Goal: Information Seeking & Learning: Find specific fact

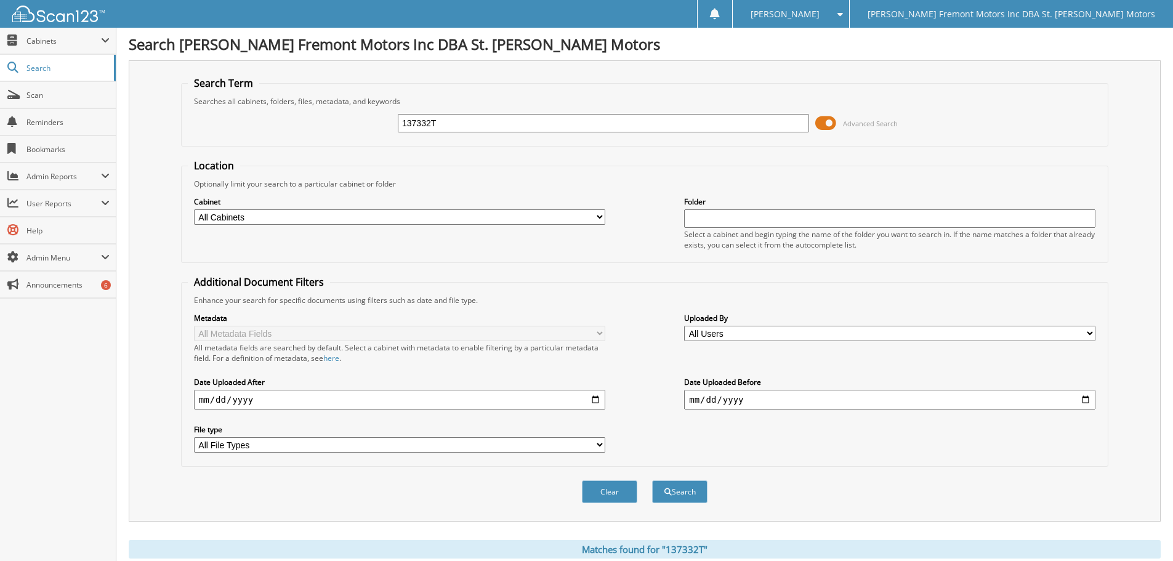
click at [427, 113] on div "137332T" at bounding box center [603, 123] width 411 height 21
click at [427, 121] on input "137332T" at bounding box center [603, 123] width 411 height 18
paste input "83957P"
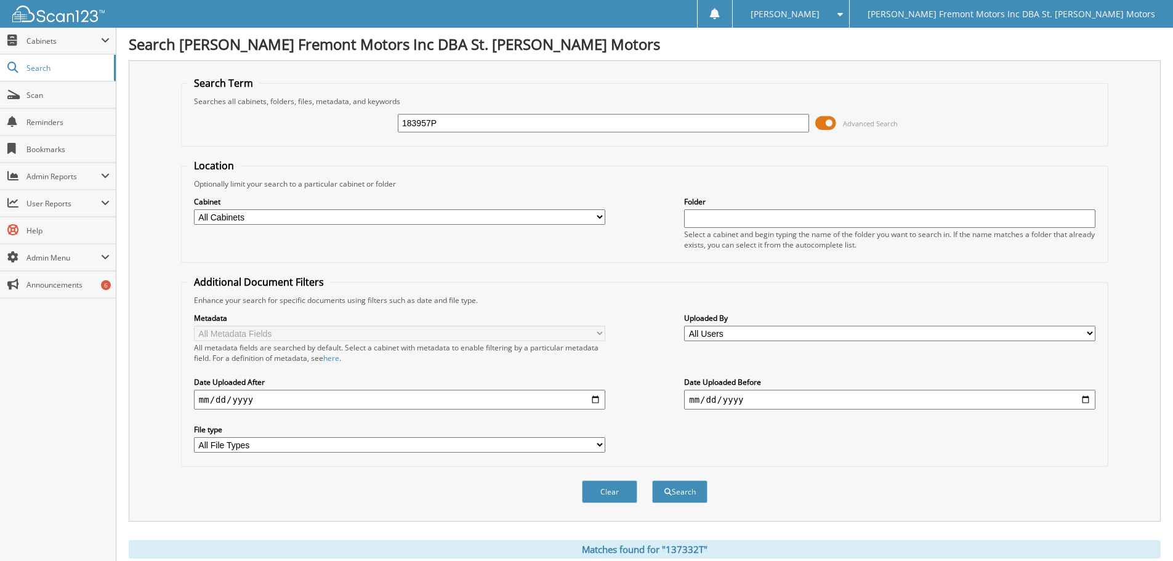
type input "183957P"
click at [652, 480] on button "Search" at bounding box center [679, 491] width 55 height 23
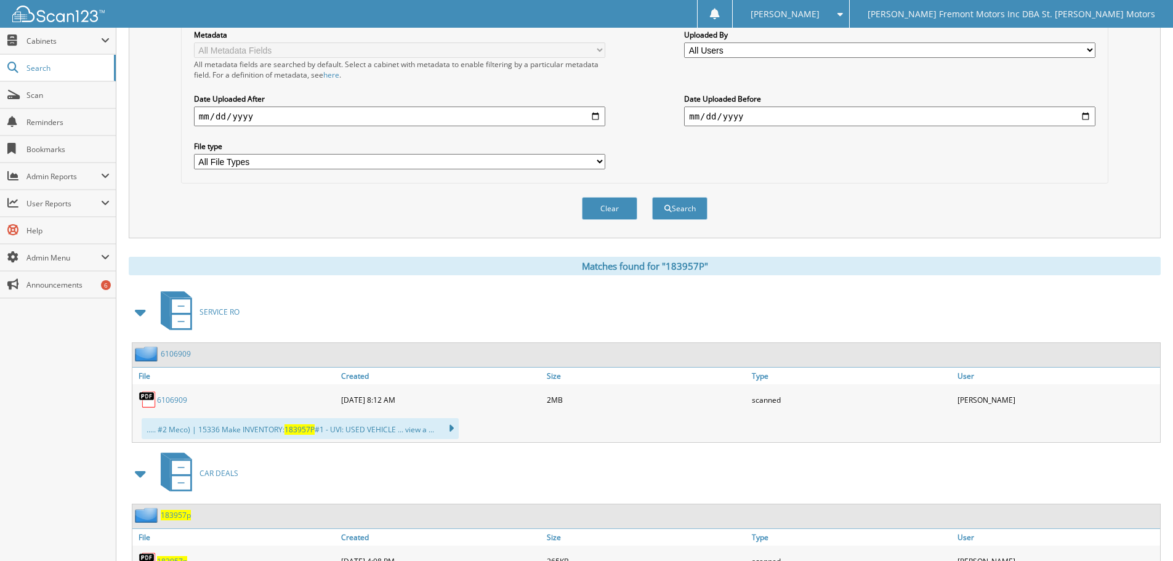
scroll to position [337, 0]
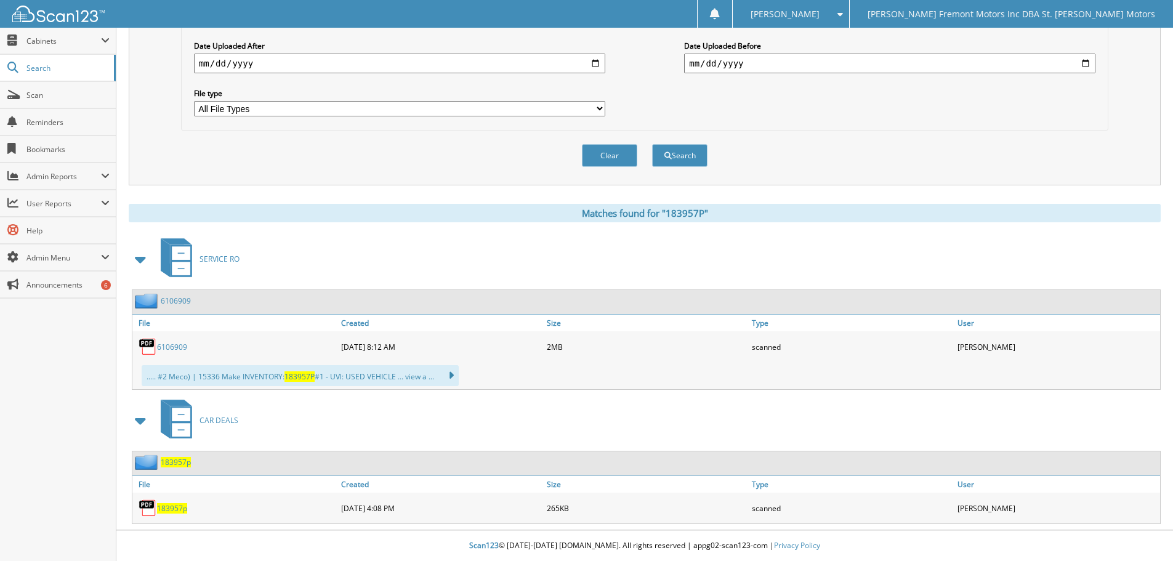
click at [176, 349] on link "6106909" at bounding box center [172, 347] width 30 height 10
click at [176, 510] on span "183957p" at bounding box center [172, 508] width 30 height 10
